Goal: Task Accomplishment & Management: Manage account settings

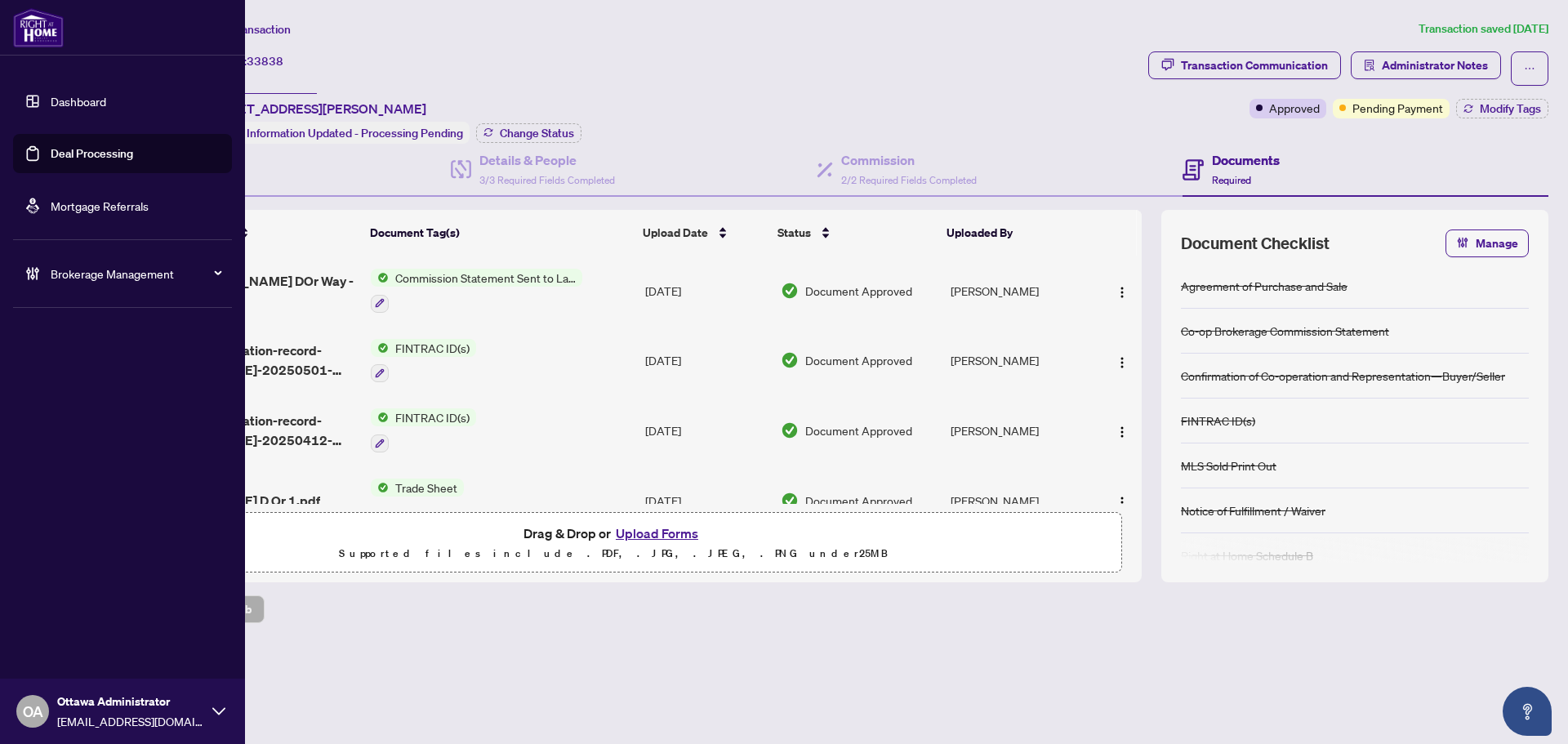
click at [60, 150] on link "Deal Processing" at bounding box center [92, 153] width 82 height 15
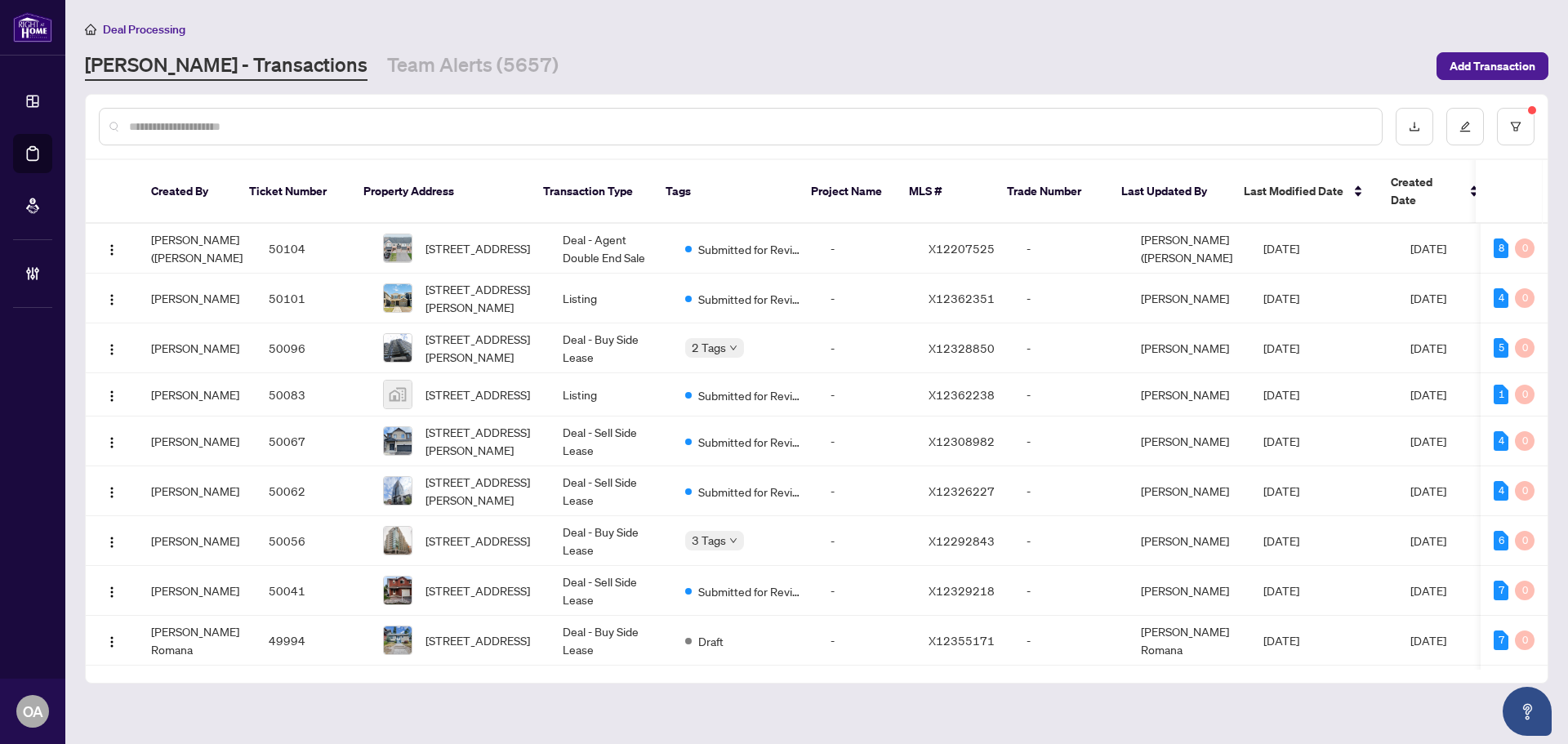
click at [339, 128] on input "text" at bounding box center [749, 126] width 1240 height 18
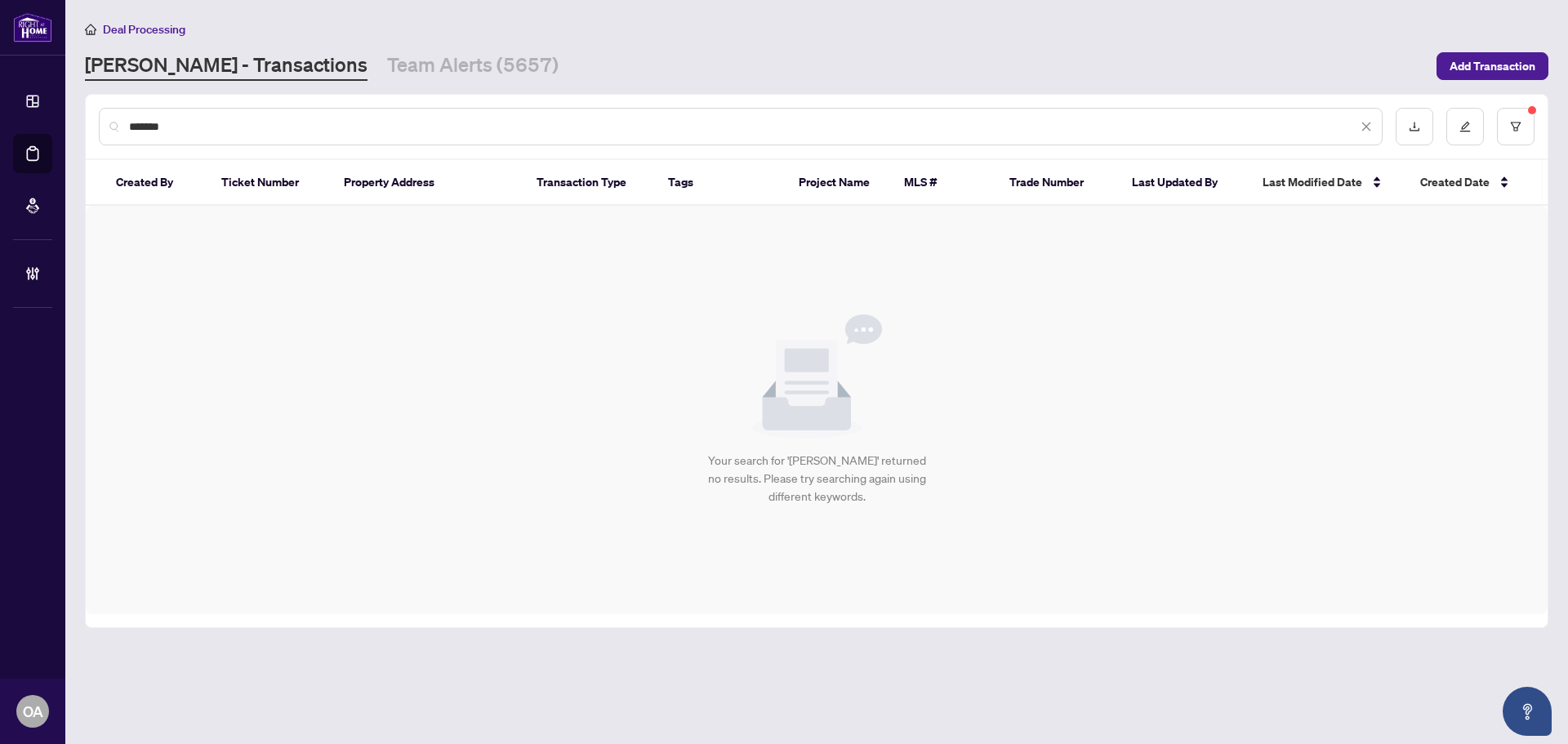
type input "*******"
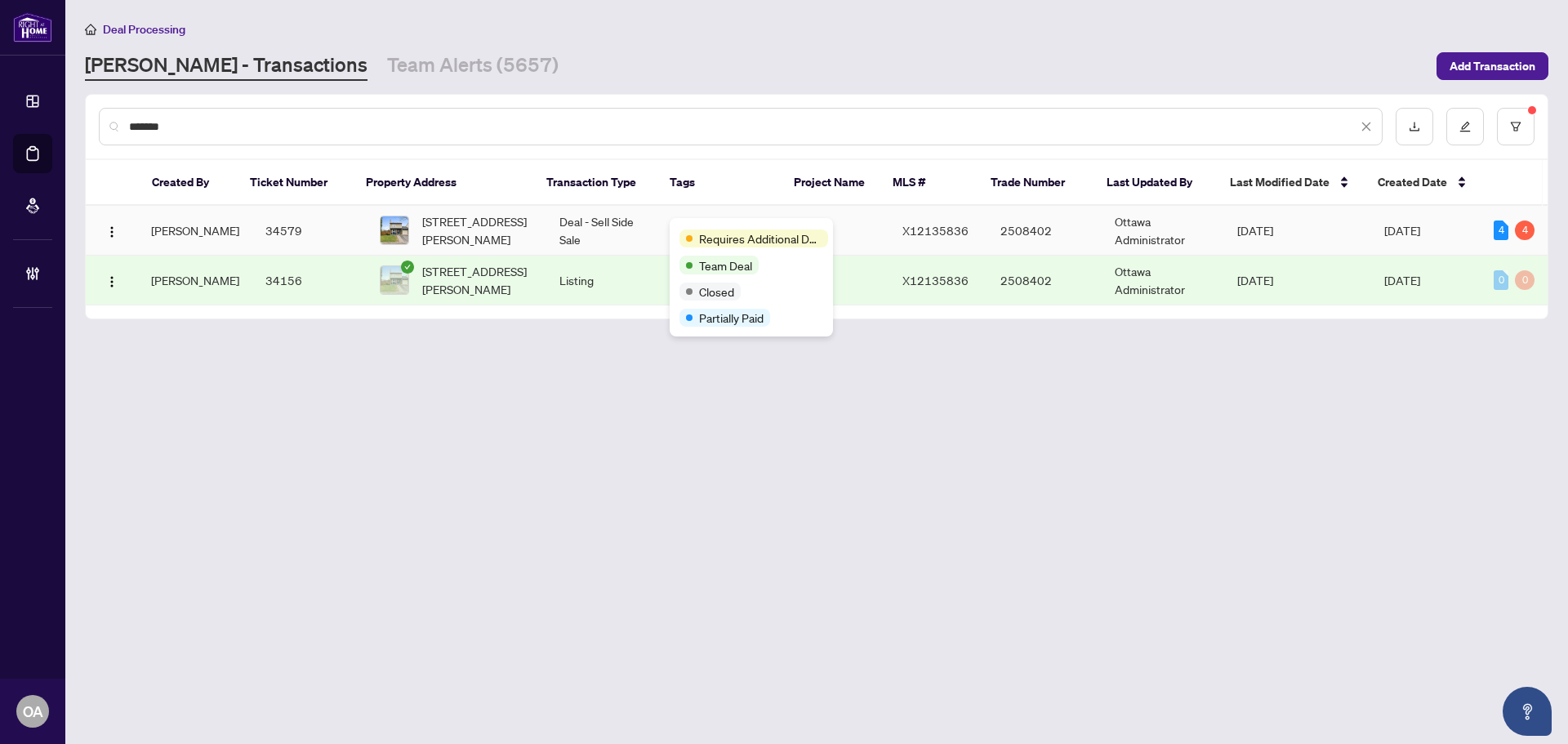
click at [602, 228] on td "Deal - Sell Side Sale" at bounding box center [607, 231] width 123 height 50
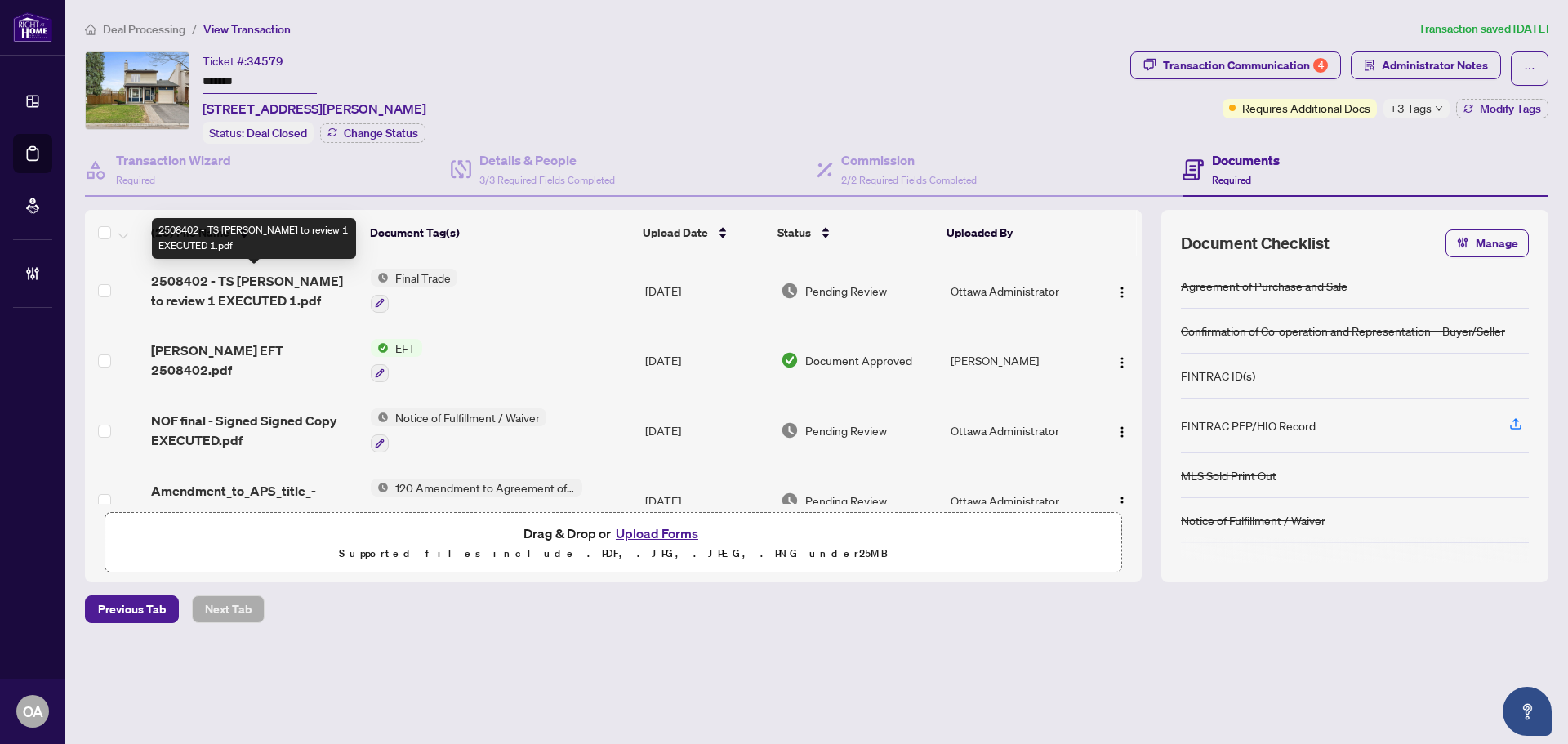
click at [288, 274] on span "2508402 - TS Lori to review 1 EXECUTED 1.pdf" at bounding box center [253, 290] width 206 height 39
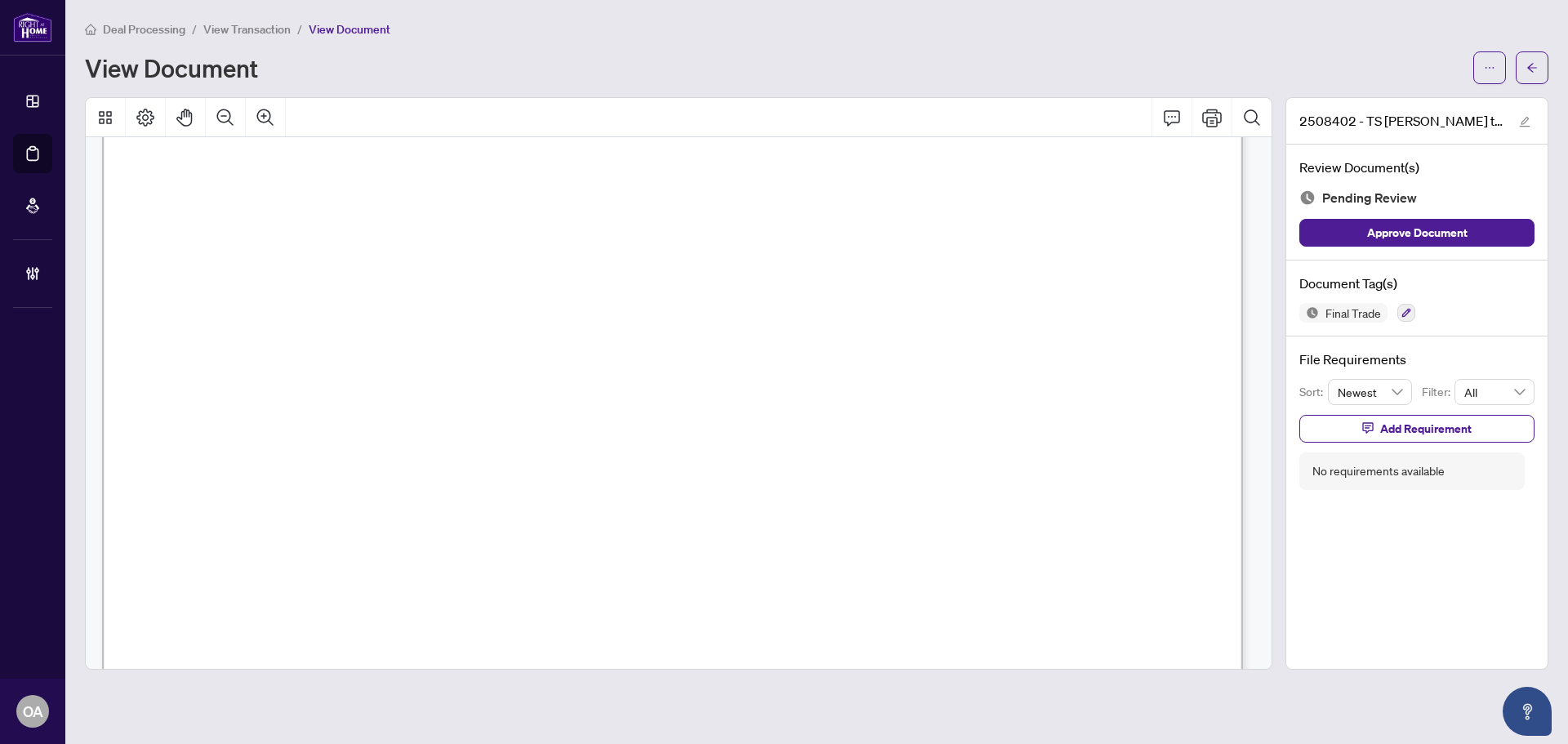
scroll to position [816, 0]
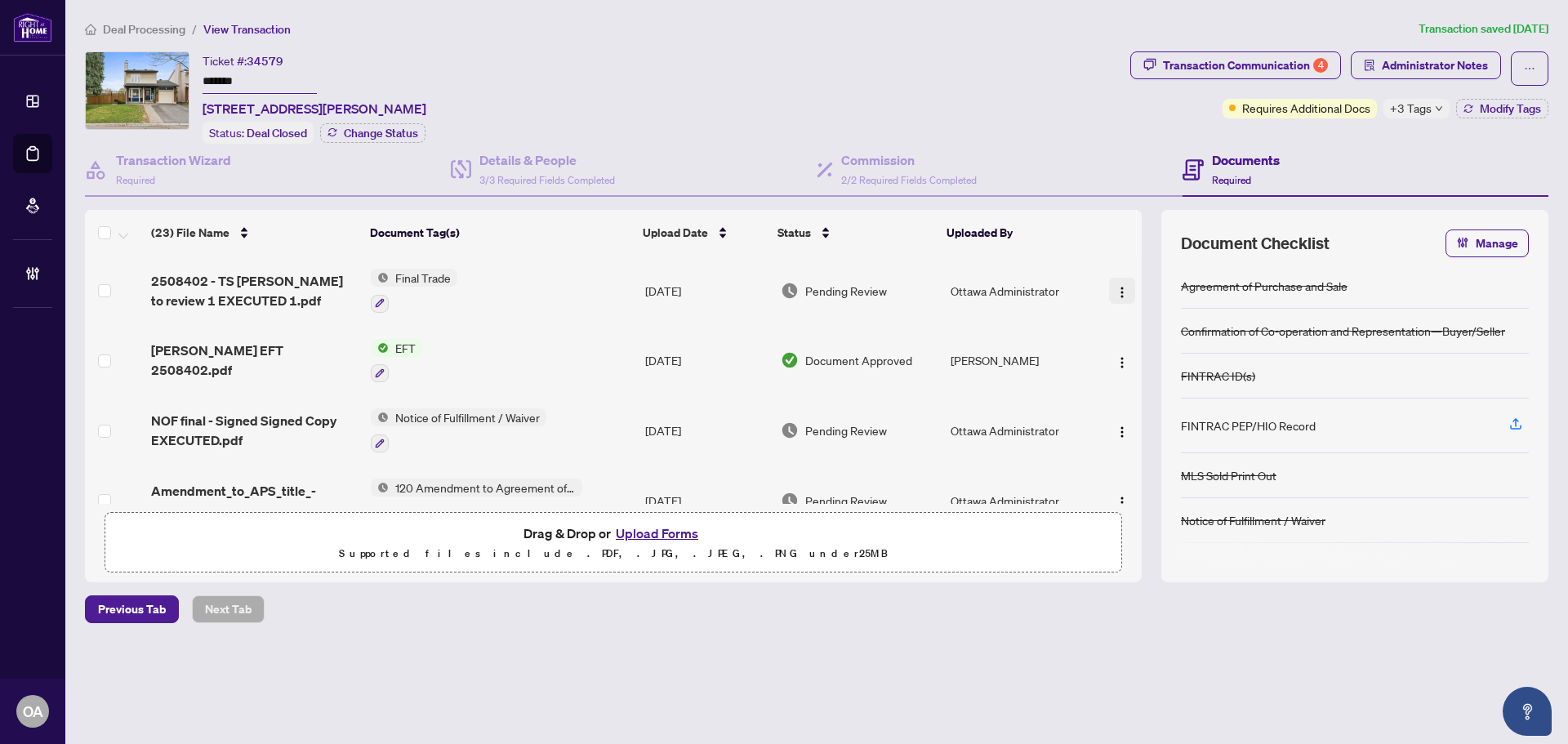
click at [1116, 292] on img "button" at bounding box center [1122, 292] width 13 height 13
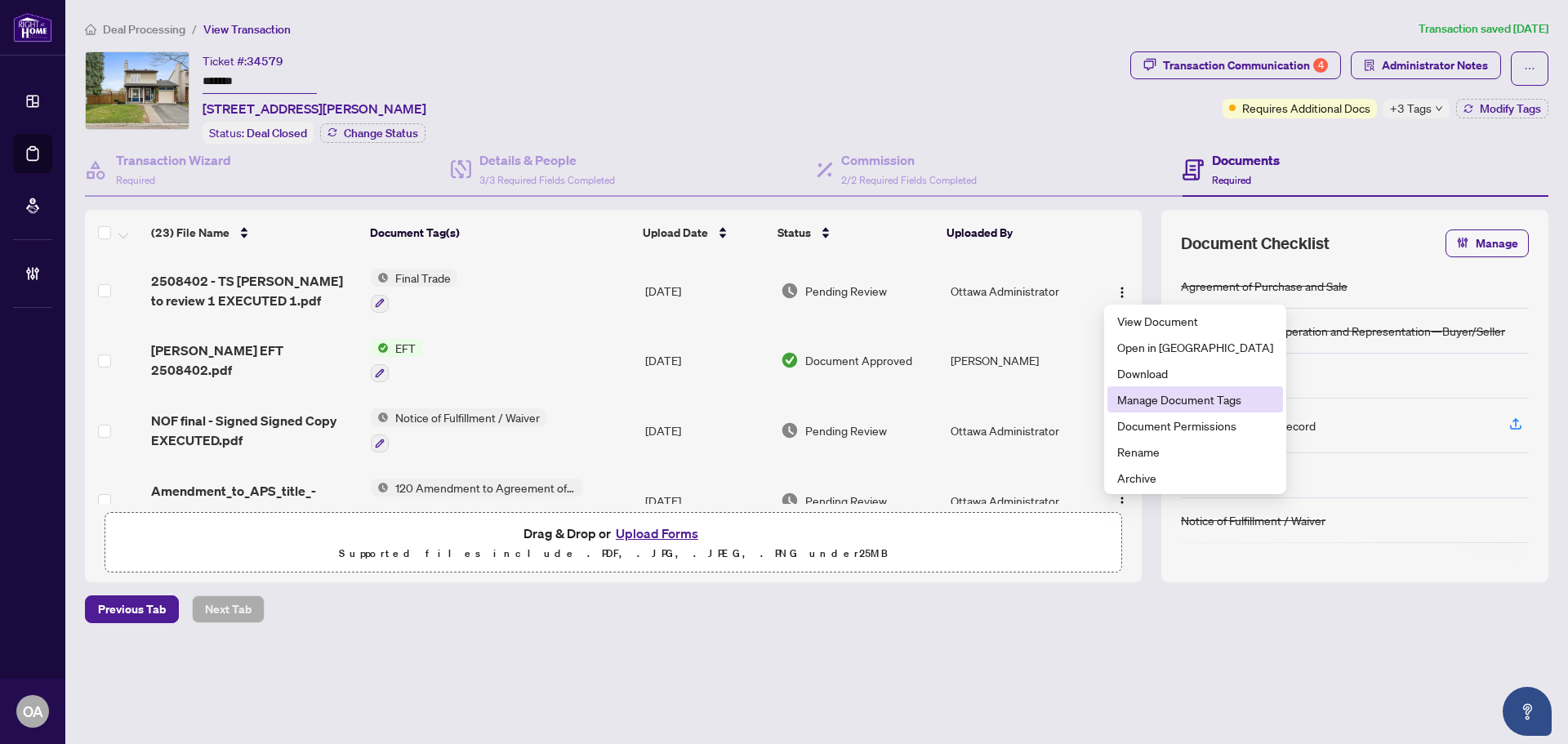
click at [1133, 403] on span "Manage Document Tags" at bounding box center [1194, 398] width 156 height 18
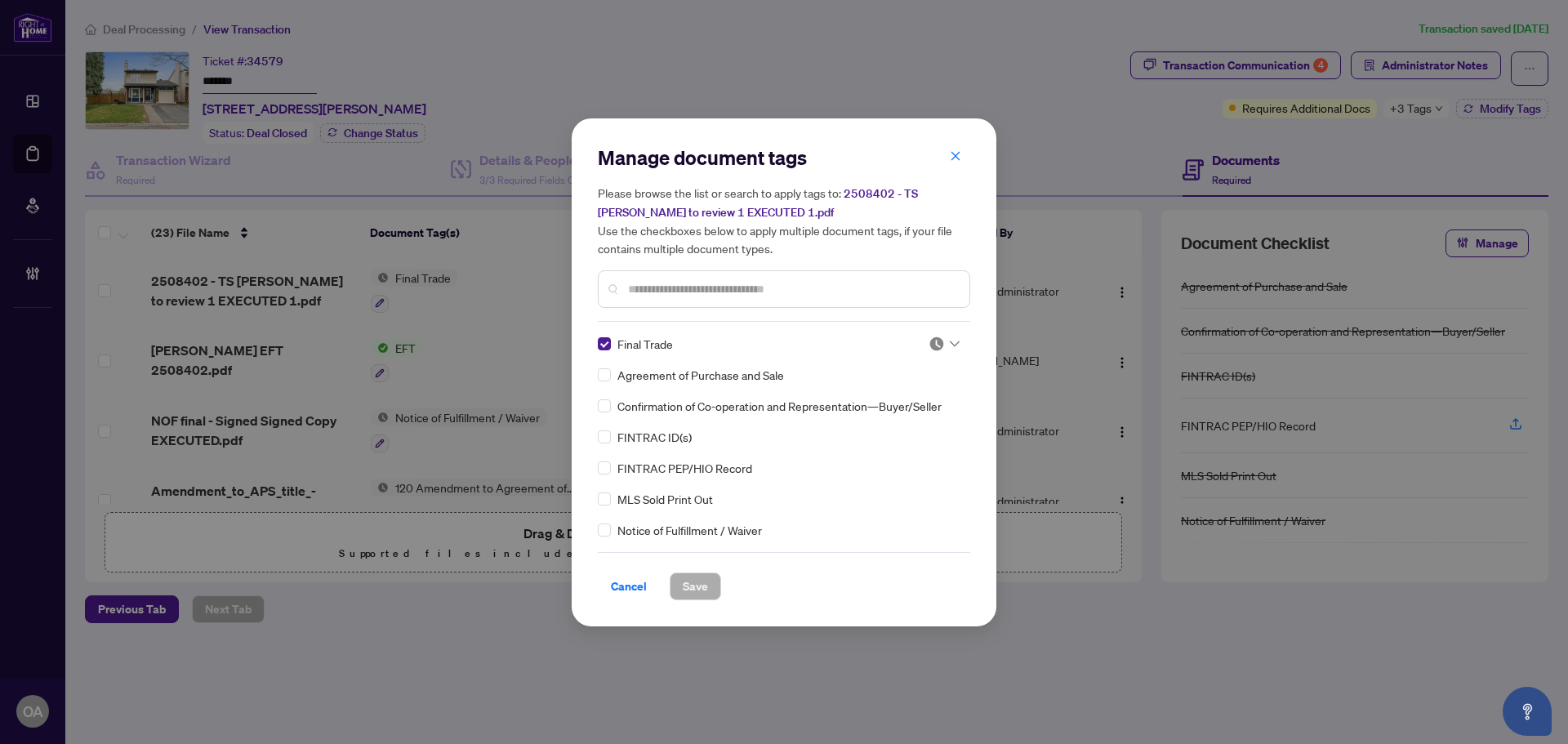
click at [956, 191] on h5 "Please browse the list or search to apply tags to: 2508402 - TS Lori to review …" at bounding box center [784, 221] width 373 height 74
click at [953, 152] on icon "close" at bounding box center [955, 156] width 11 height 11
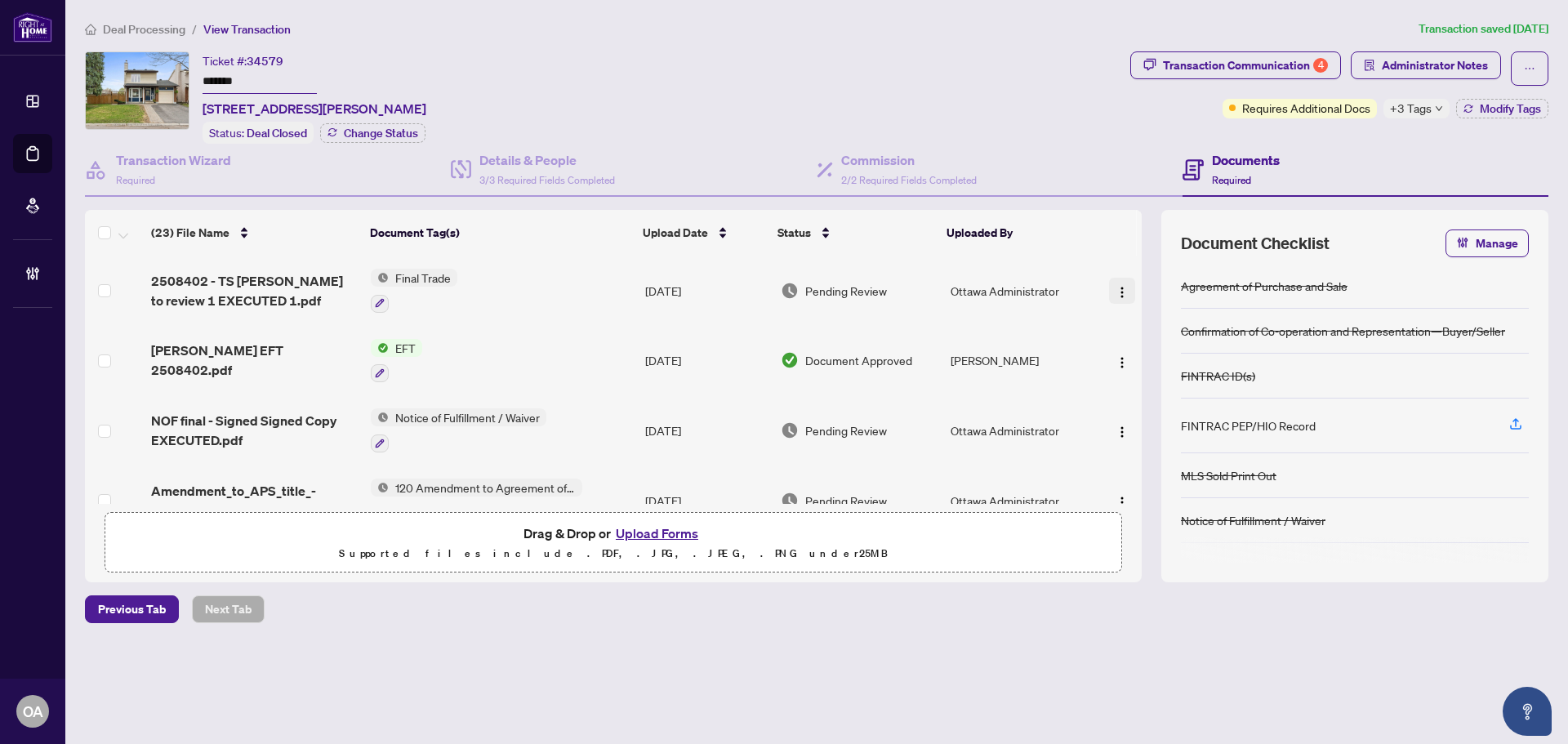
click at [1116, 290] on img "button" at bounding box center [1122, 292] width 13 height 13
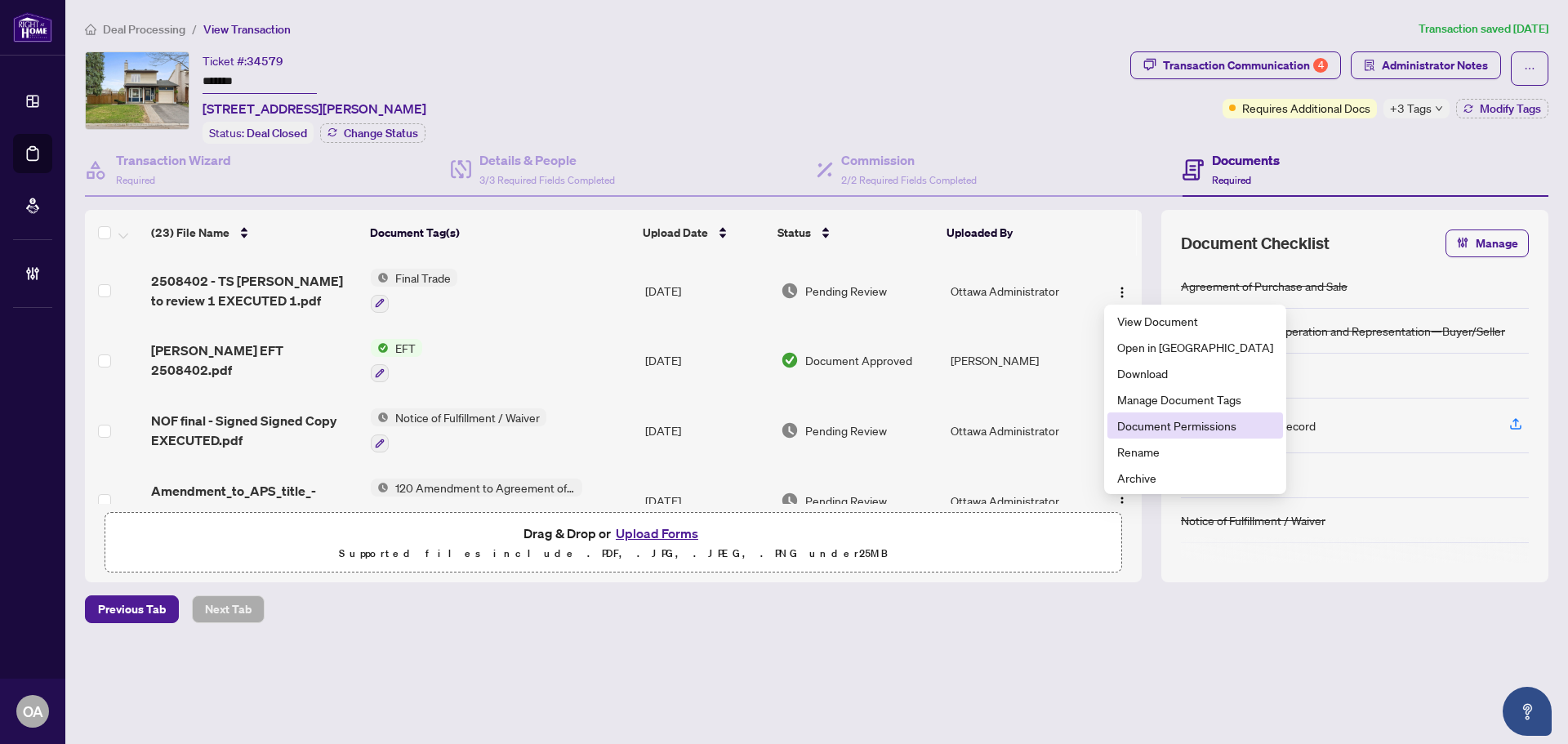
click at [1187, 427] on span "Document Permissions" at bounding box center [1194, 425] width 156 height 18
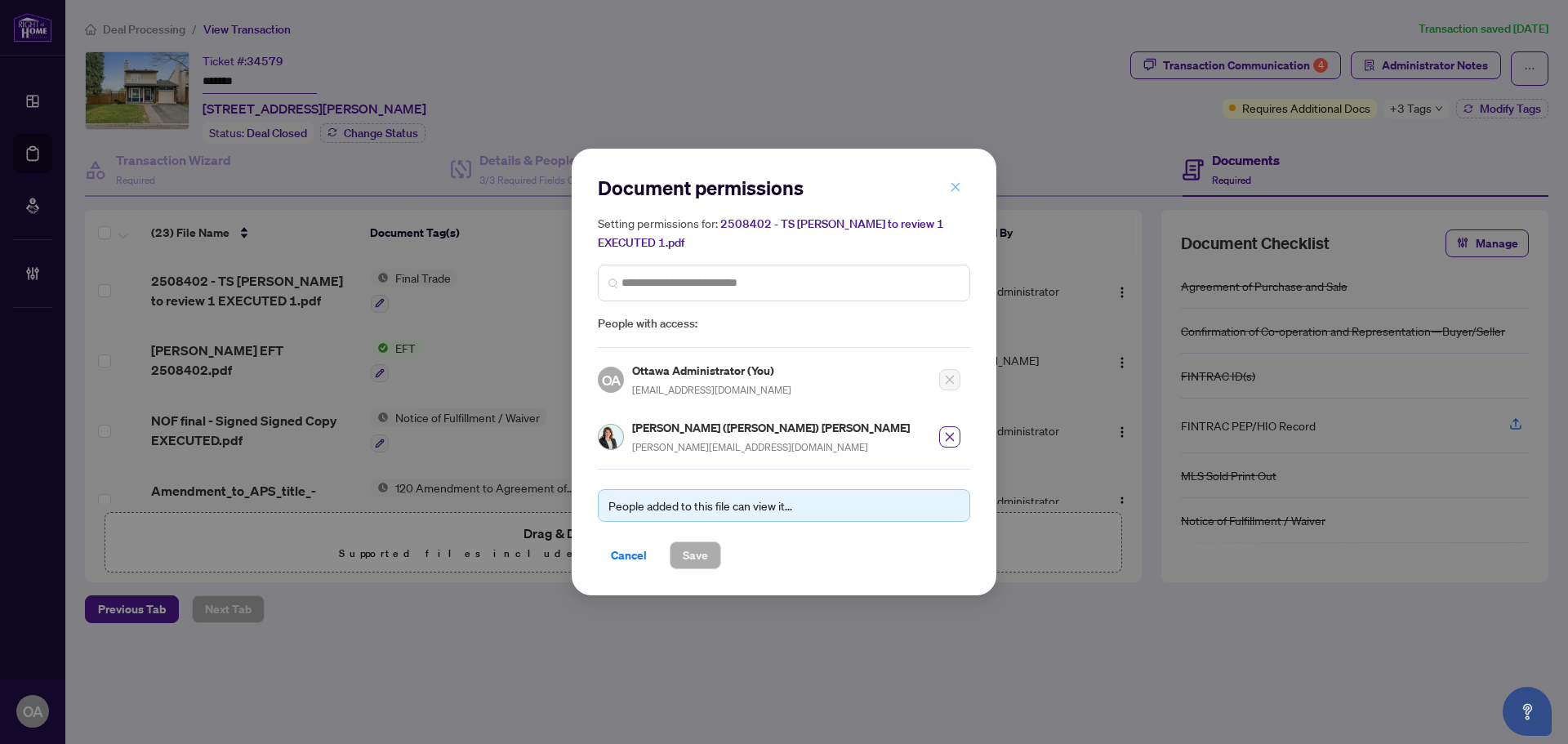
click at [960, 192] on icon "close" at bounding box center [955, 187] width 11 height 11
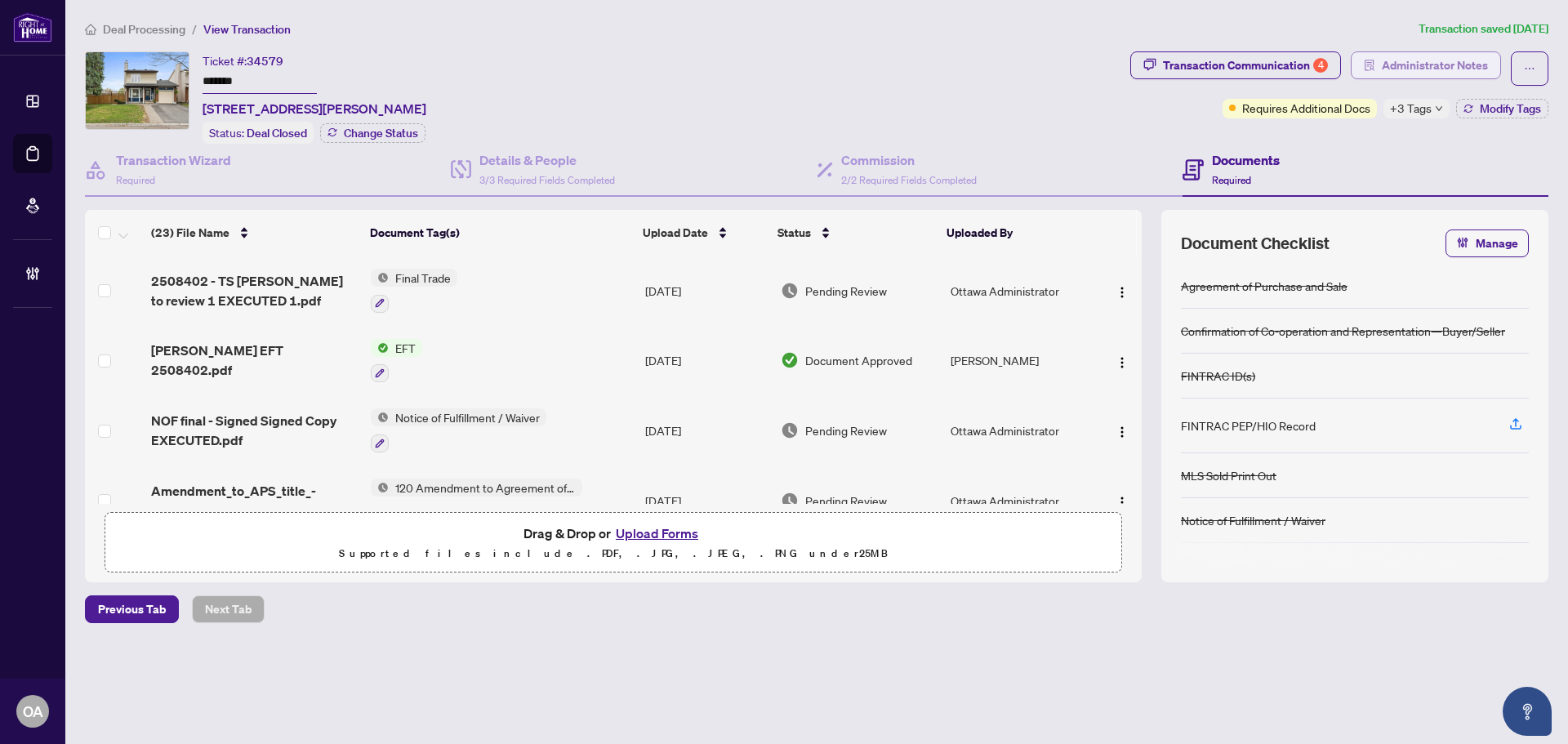
click at [1447, 61] on span "Administrator Notes" at bounding box center [1435, 66] width 106 height 26
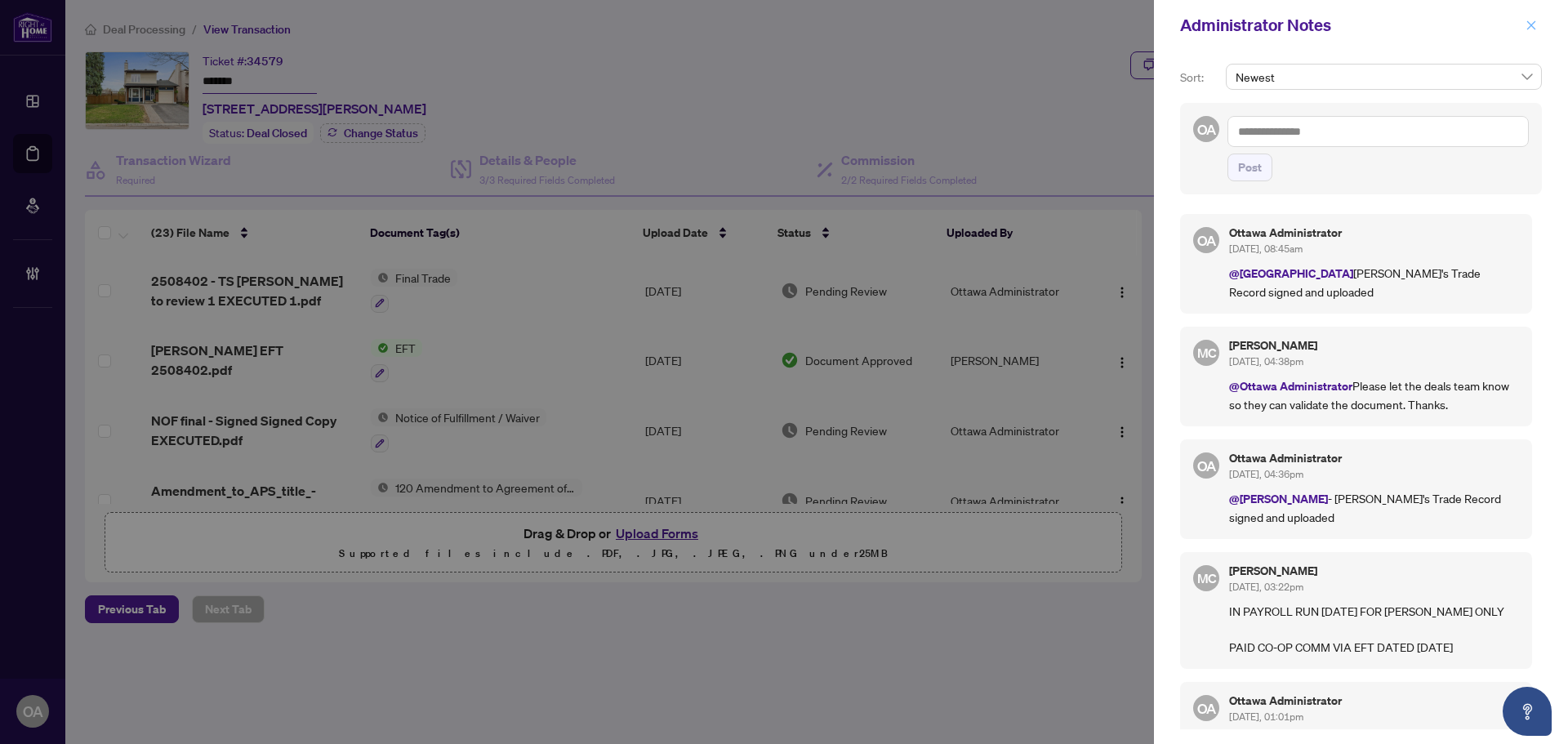
click at [1531, 25] on icon "close" at bounding box center [1531, 25] width 11 height 11
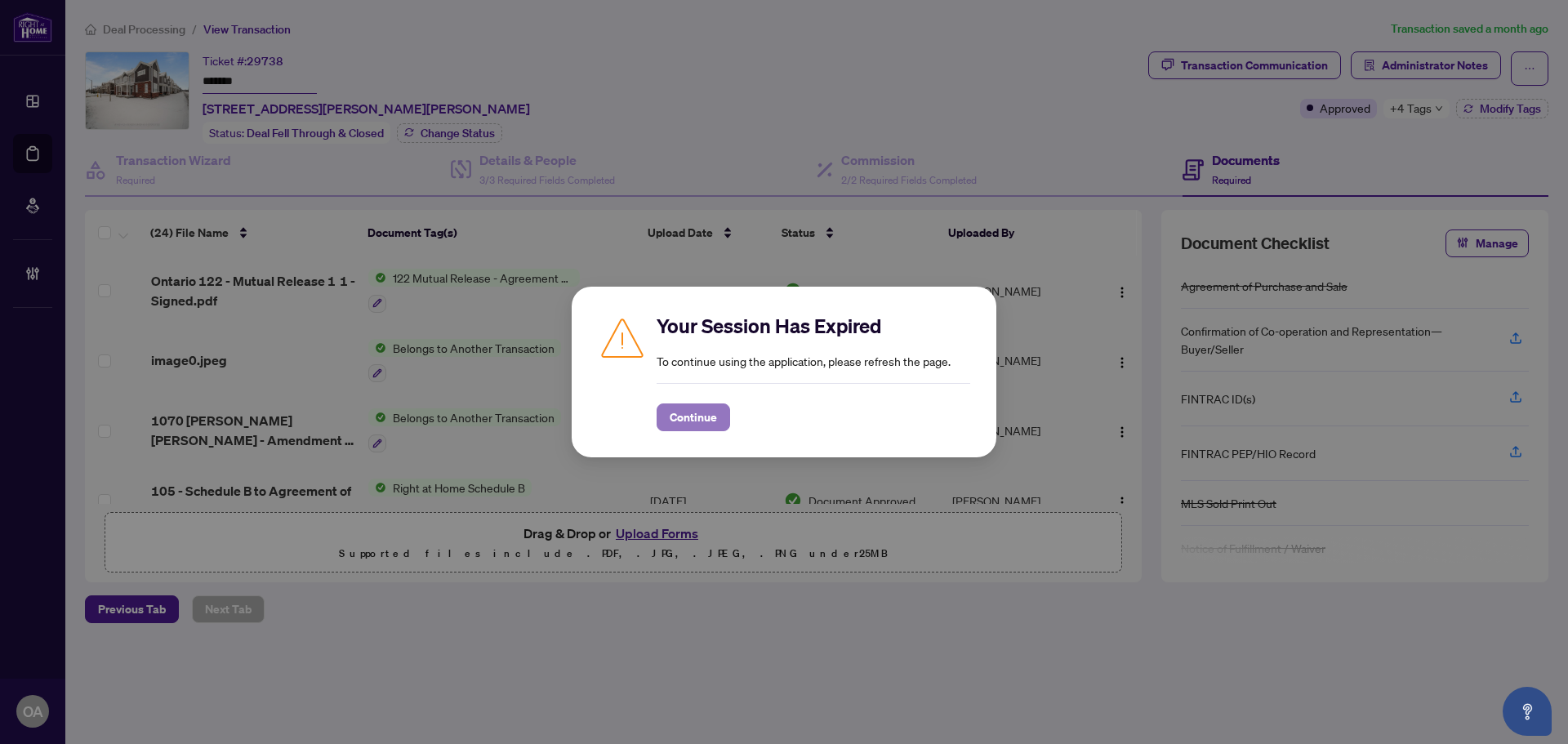
drag, startPoint x: 685, startPoint y: 420, endPoint x: 1030, endPoint y: 399, distance: 345.6
click at [692, 420] on span "Continue" at bounding box center [692, 417] width 47 height 26
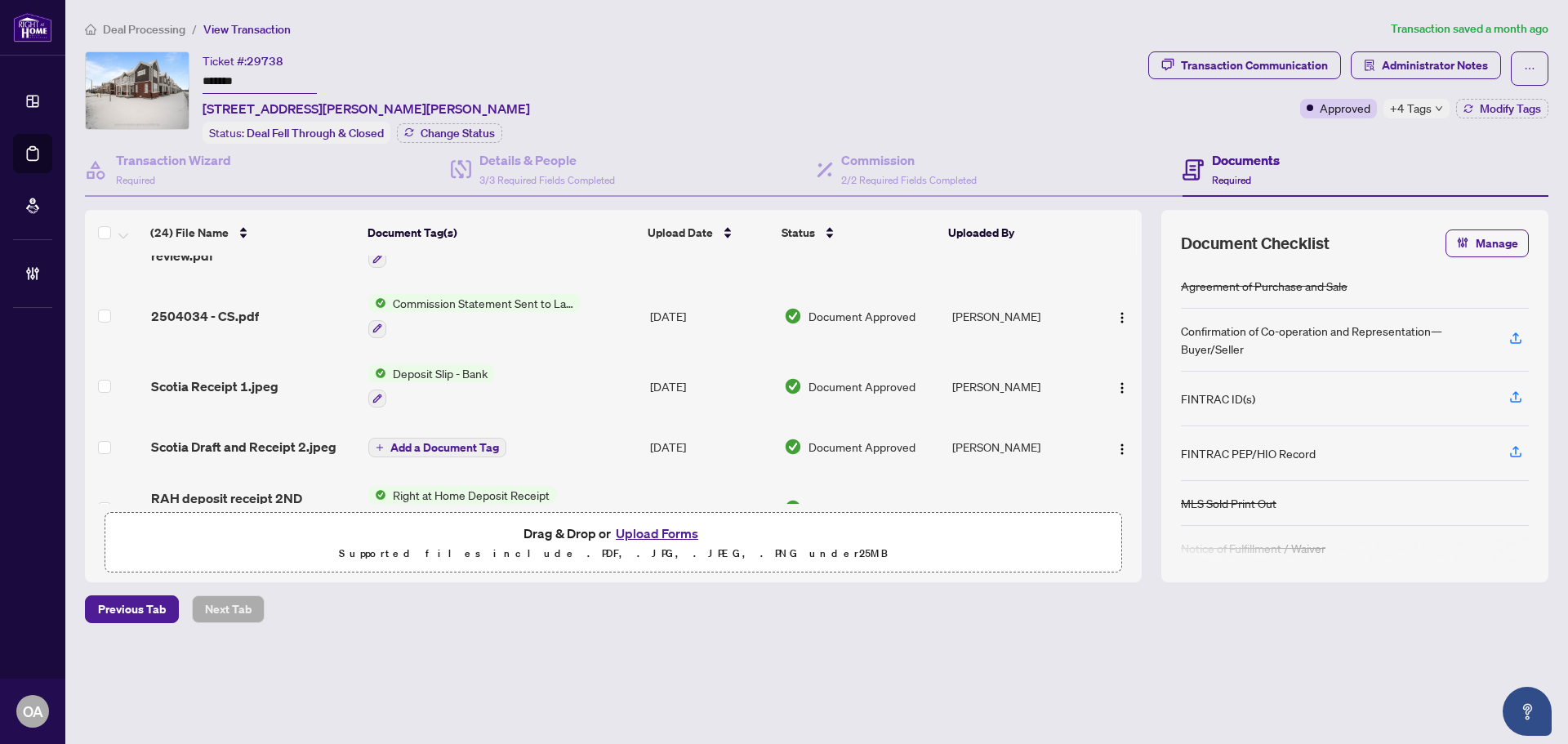
scroll to position [164, 0]
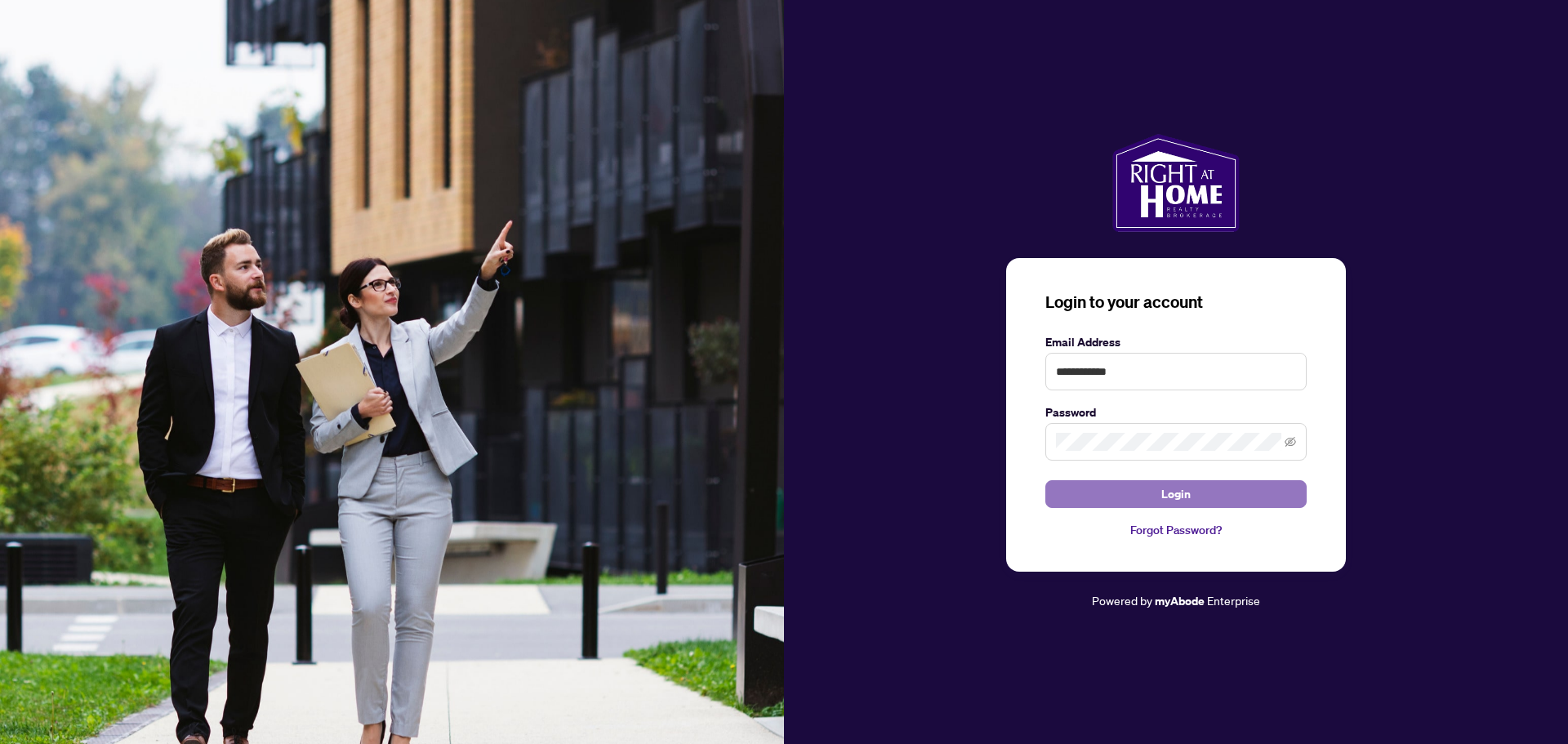
click at [1176, 498] on span "Login" at bounding box center [1176, 494] width 30 height 26
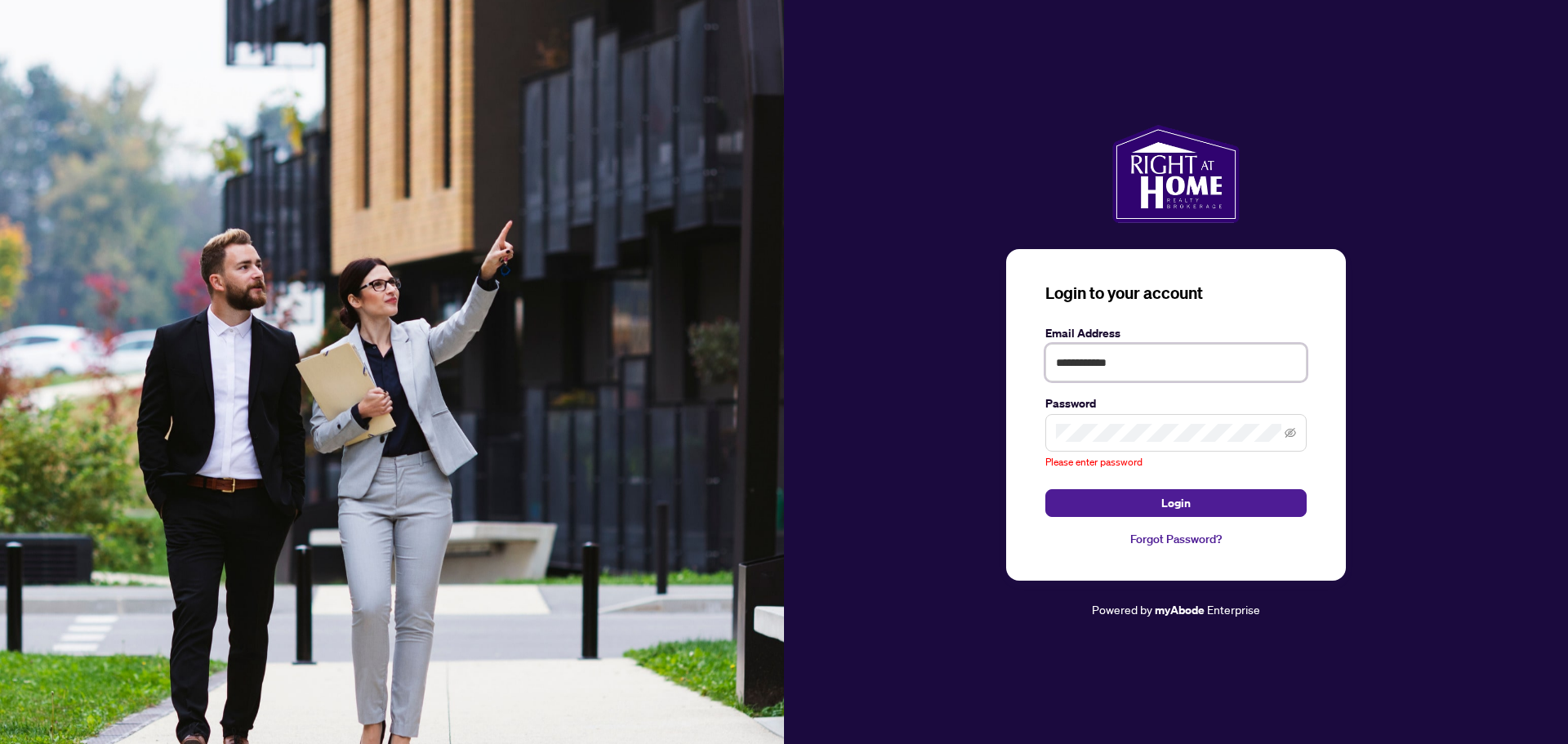
drag, startPoint x: 1186, startPoint y: 367, endPoint x: 873, endPoint y: 360, distance: 313.1
click at [873, 360] on div "**********" at bounding box center [1176, 372] width 784 height 494
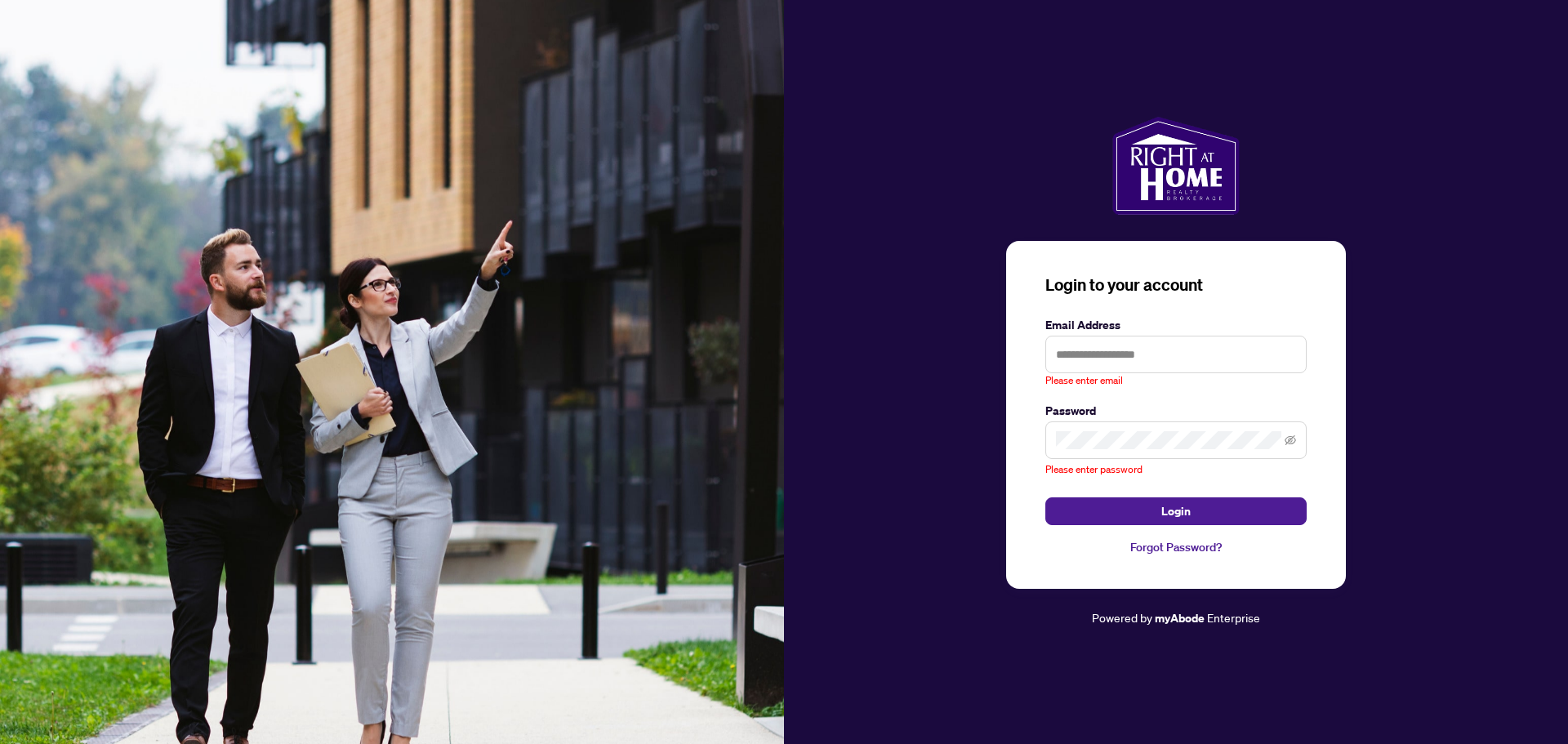
click at [1292, 351] on keeper-lock "Open Keeper Popup" at bounding box center [1287, 354] width 19 height 19
click at [1286, 354] on keeper-lock "Open Keeper Popup" at bounding box center [1287, 354] width 19 height 19
type input "**********"
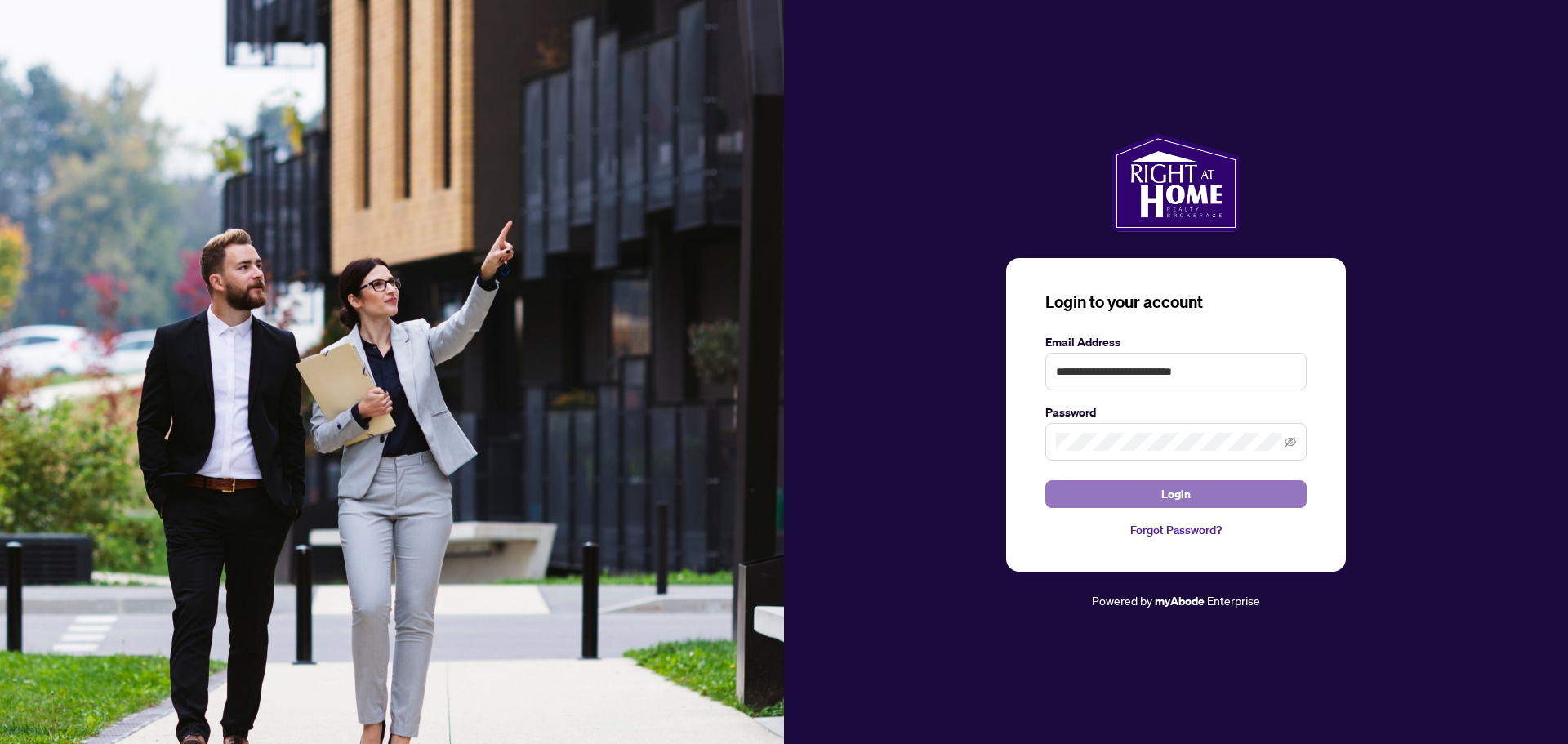
click at [1167, 501] on span "Login" at bounding box center [1176, 494] width 30 height 26
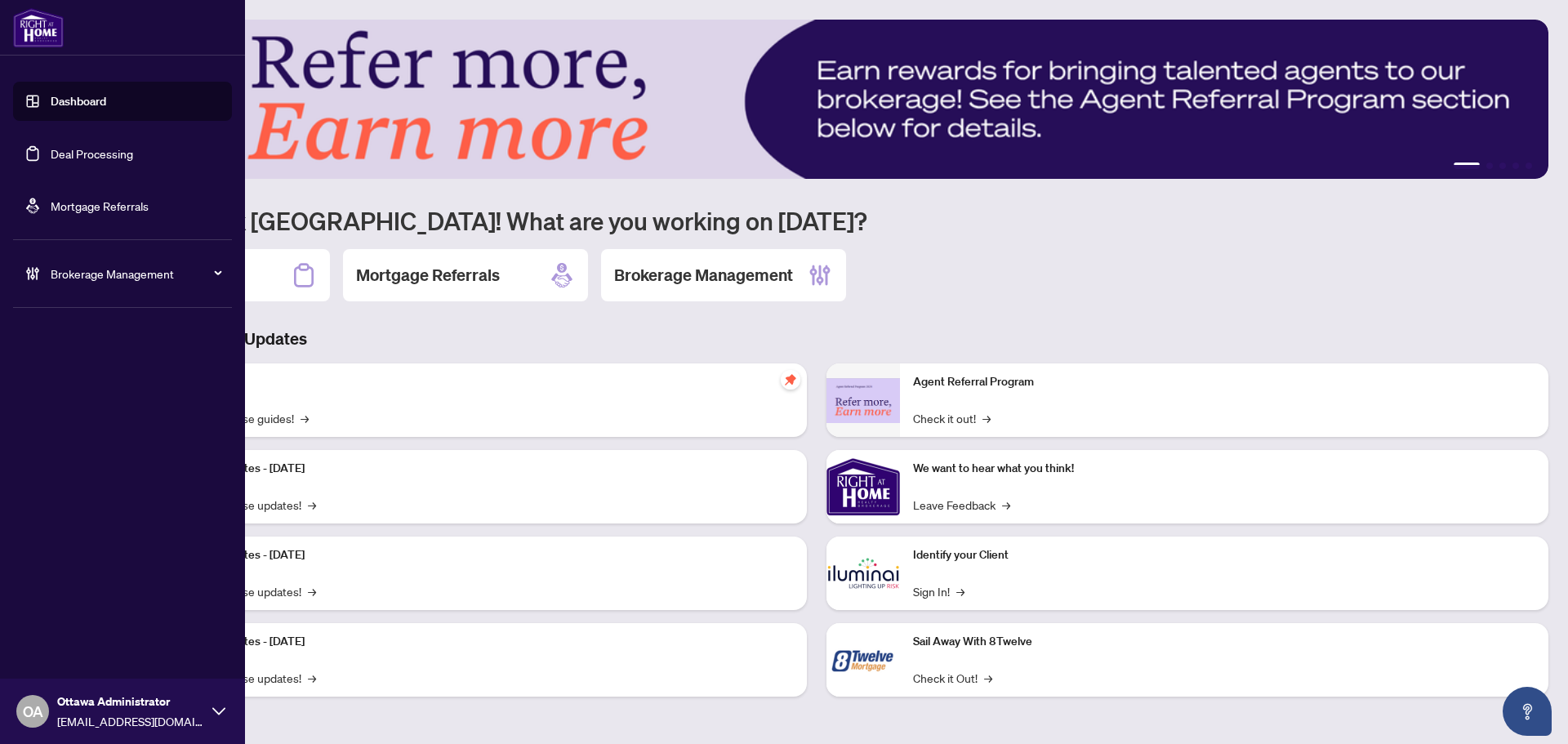
click at [102, 154] on link "Deal Processing" at bounding box center [92, 153] width 82 height 15
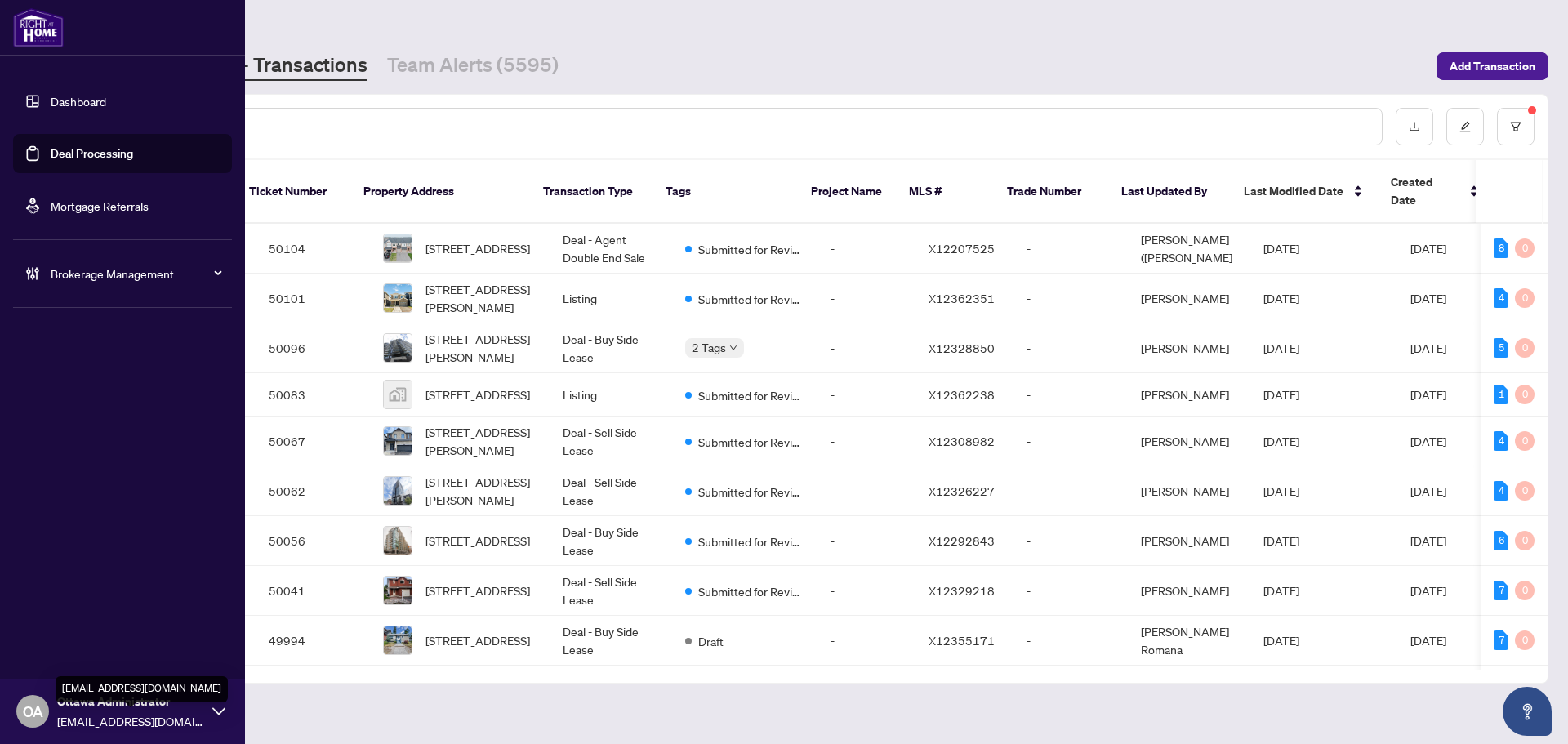
click at [90, 725] on span "[EMAIL_ADDRESS][DOMAIN_NAME]" at bounding box center [130, 720] width 147 height 18
click at [214, 713] on icon at bounding box center [219, 711] width 13 height 13
click at [104, 700] on span "Ottawa Administrator" at bounding box center [130, 701] width 147 height 18
click at [68, 652] on span "Logout" at bounding box center [66, 648] width 37 height 26
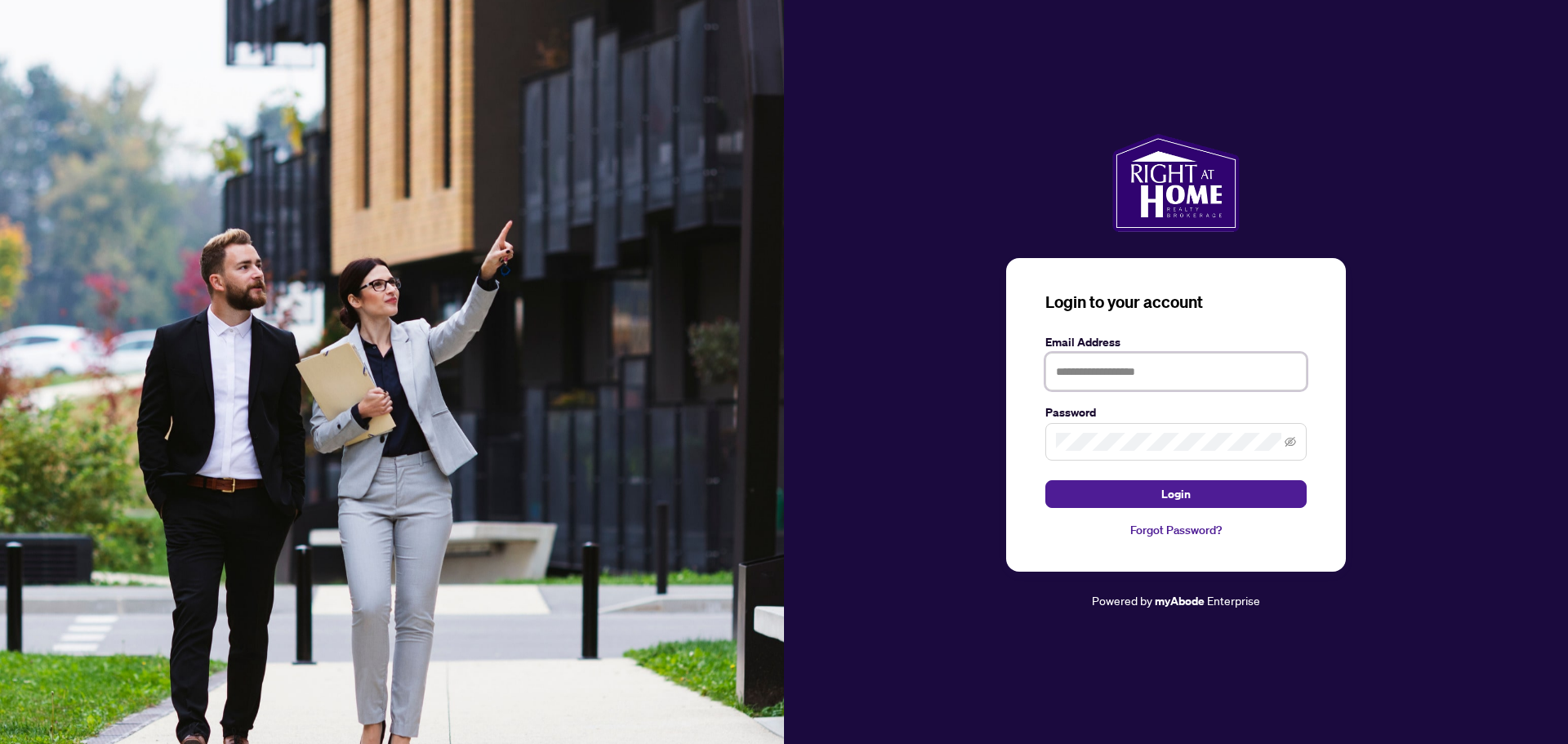
click at [1081, 360] on input "text" at bounding box center [1176, 372] width 262 height 38
type input "**********"
click at [1046, 480] on button "Login" at bounding box center [1176, 494] width 262 height 28
